Goal: Information Seeking & Learning: Learn about a topic

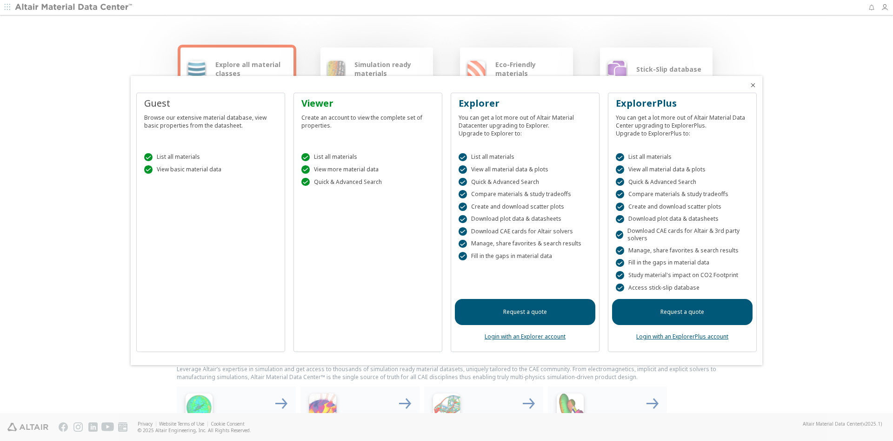
click at [751, 83] on icon "Close" at bounding box center [753, 84] width 7 height 7
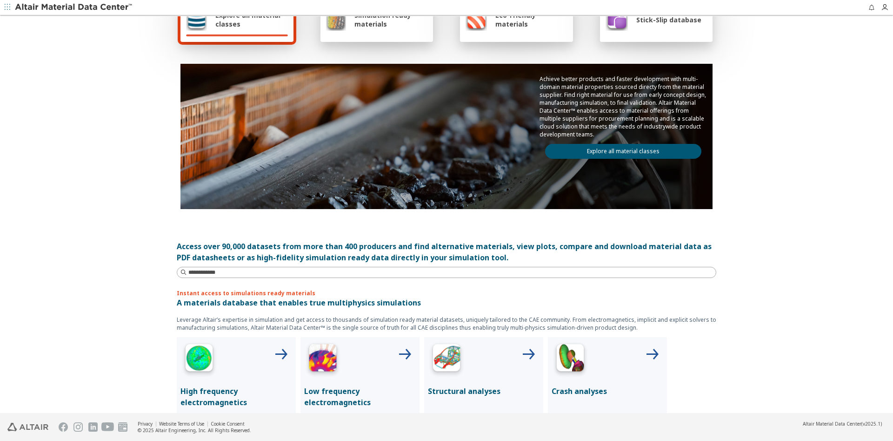
scroll to position [50, 0]
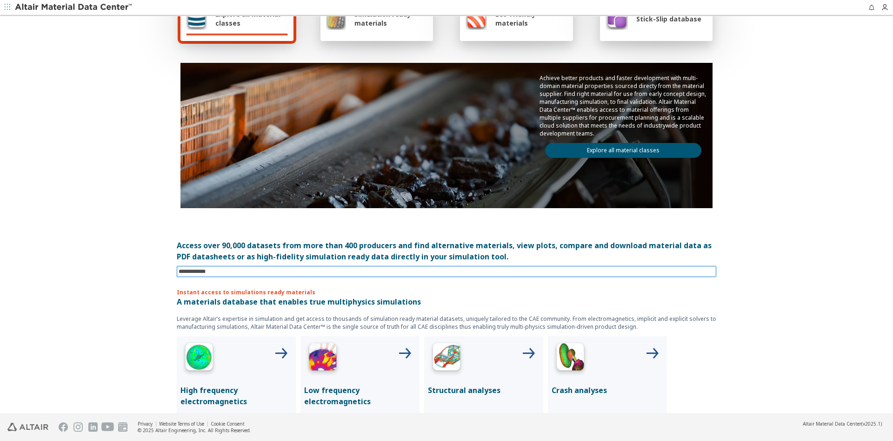
click at [315, 270] on input at bounding box center [448, 271] width 538 height 10
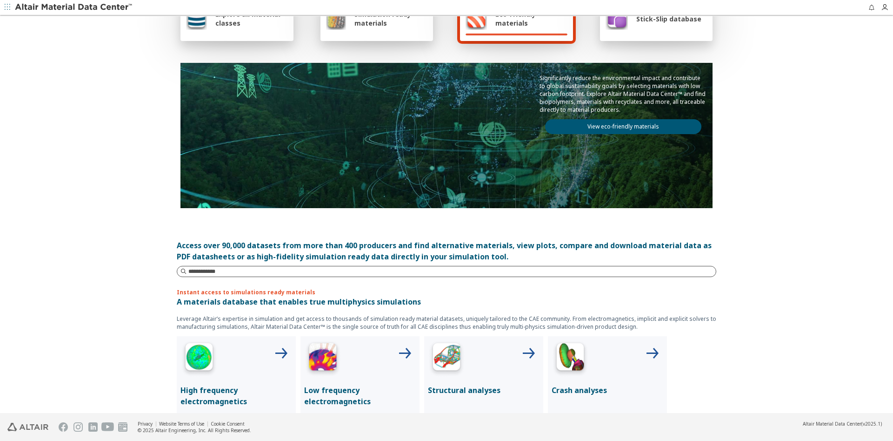
click at [245, 272] on input at bounding box center [452, 271] width 528 height 9
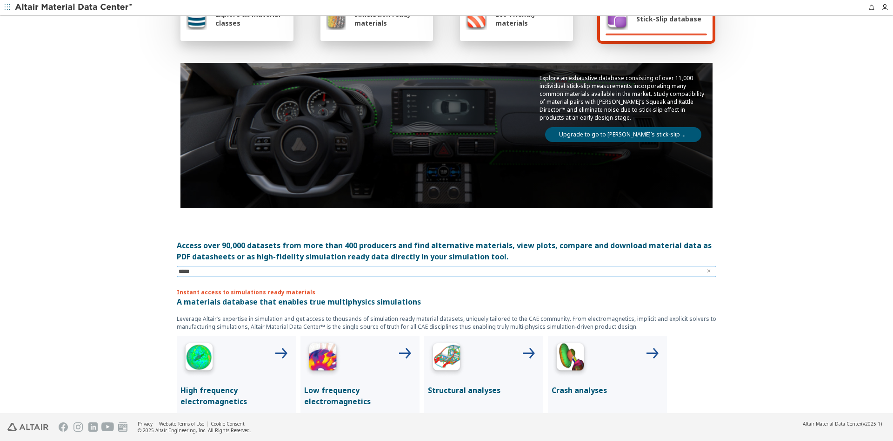
type input "******"
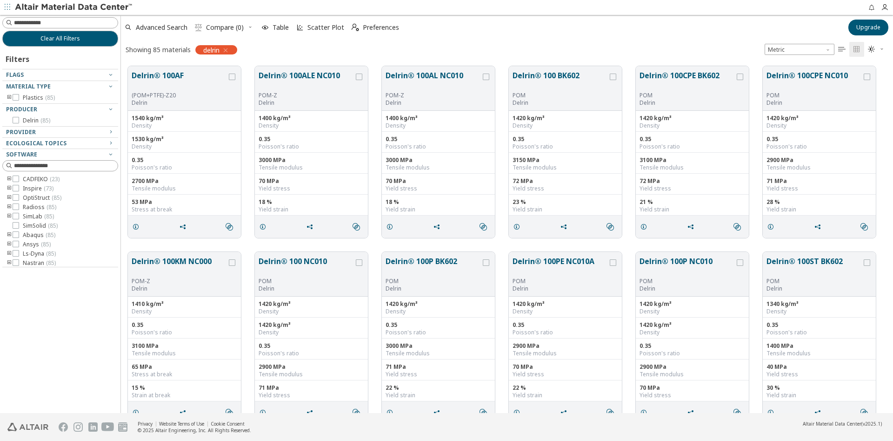
click at [85, 321] on div "Clear All Filters Filters Flags Material Type Plastics ( 85 ) Producer Delrin (…" at bounding box center [60, 214] width 120 height 398
click at [227, 75] on button "Delrin® 100AF" at bounding box center [179, 81] width 95 height 22
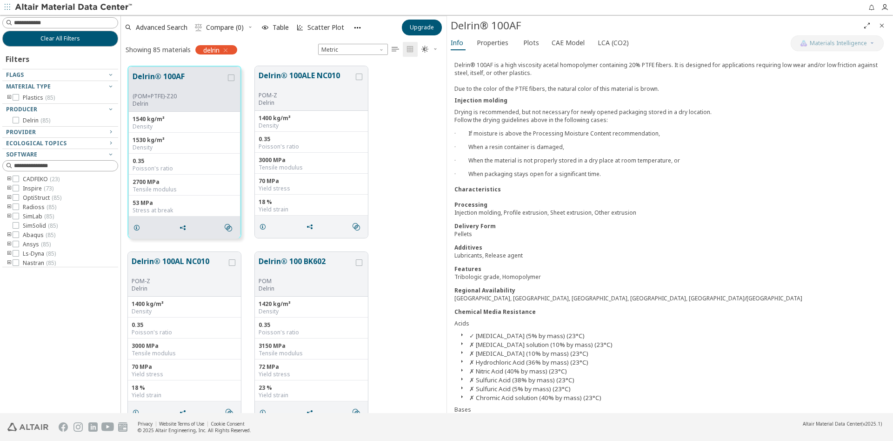
scroll to position [279, 0]
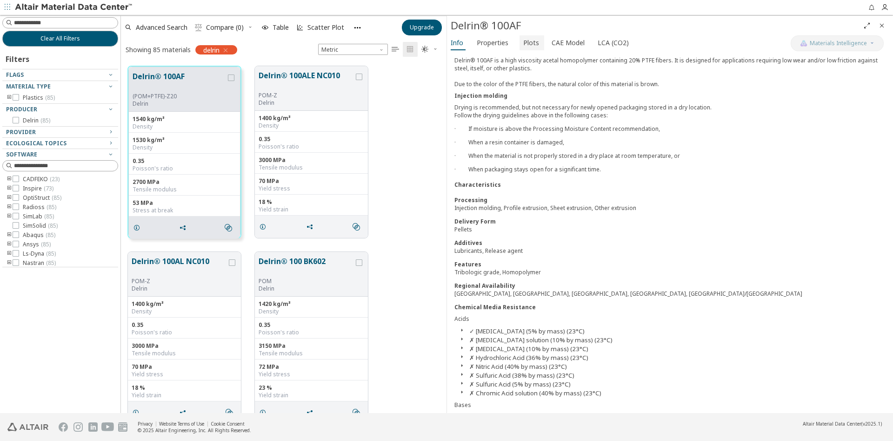
click at [520, 47] on button "Plots" at bounding box center [532, 42] width 25 height 15
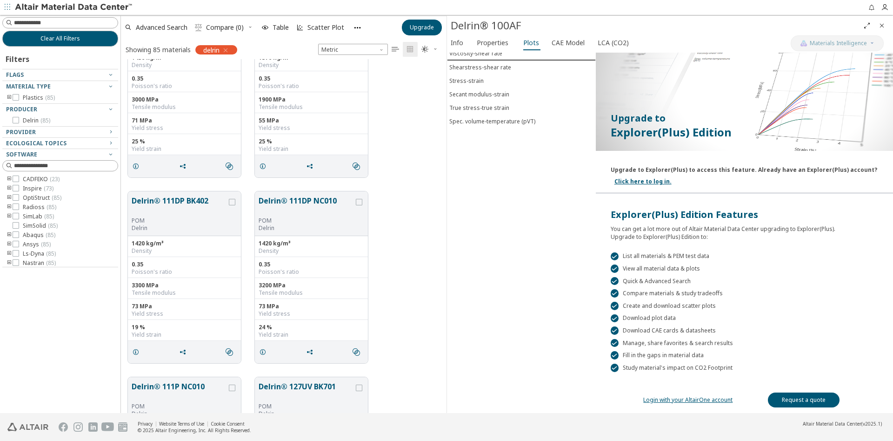
scroll to position [1797, 0]
